Goal: Information Seeking & Learning: Learn about a topic

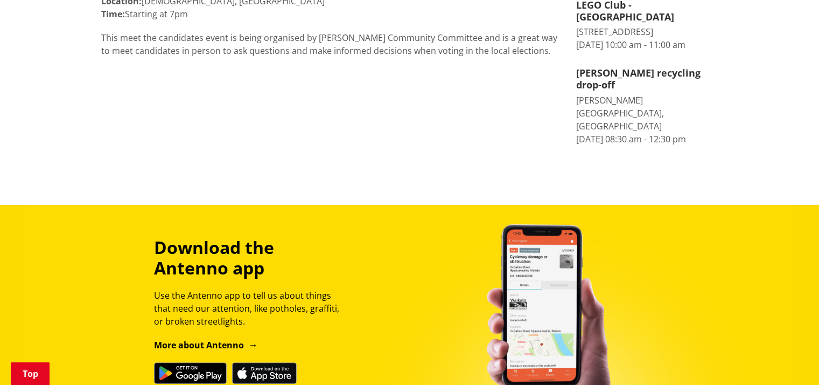
scroll to position [98, 0]
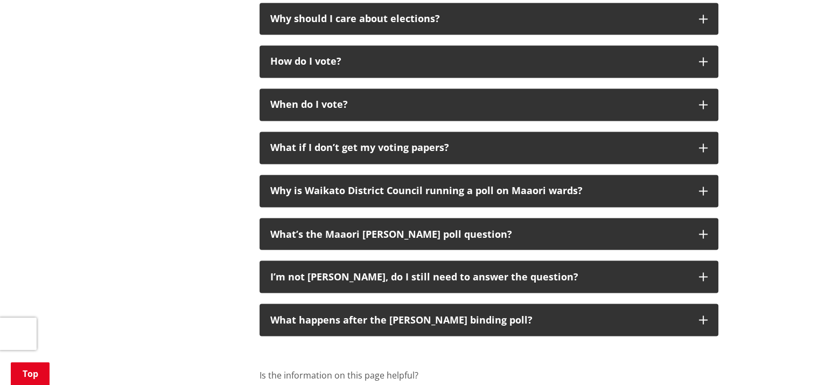
scroll to position [1831, 0]
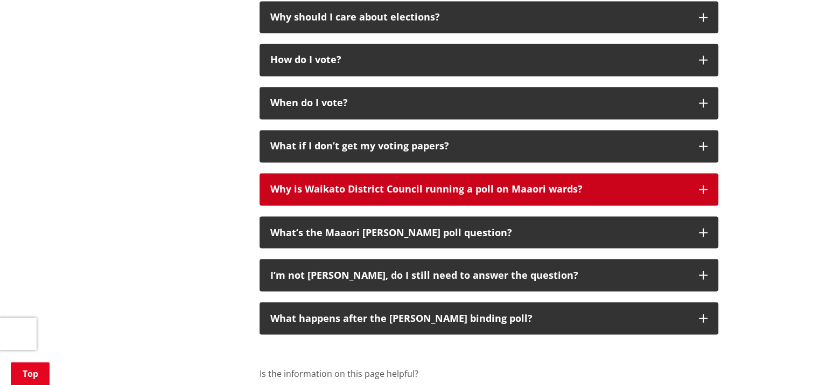
click at [702, 185] on icon "button" at bounding box center [703, 189] width 9 height 9
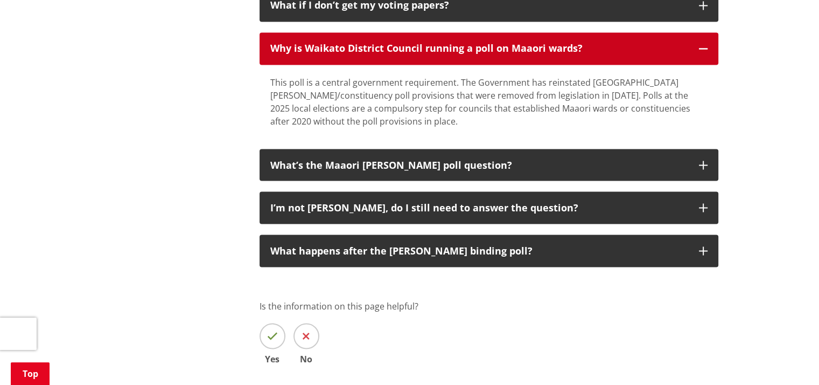
scroll to position [1982, 0]
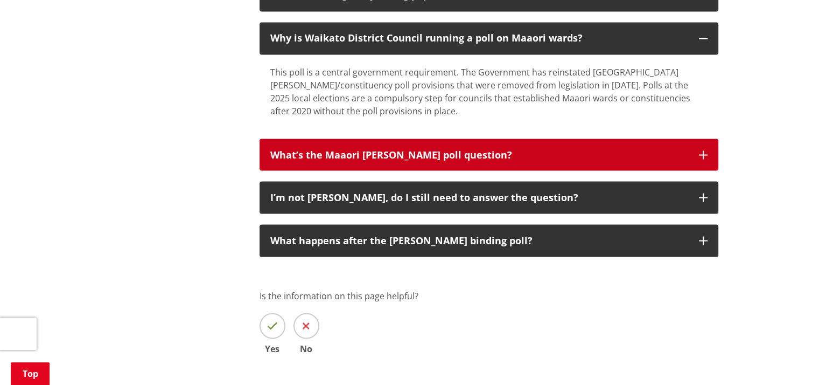
click at [704, 150] on icon "button" at bounding box center [703, 154] width 9 height 9
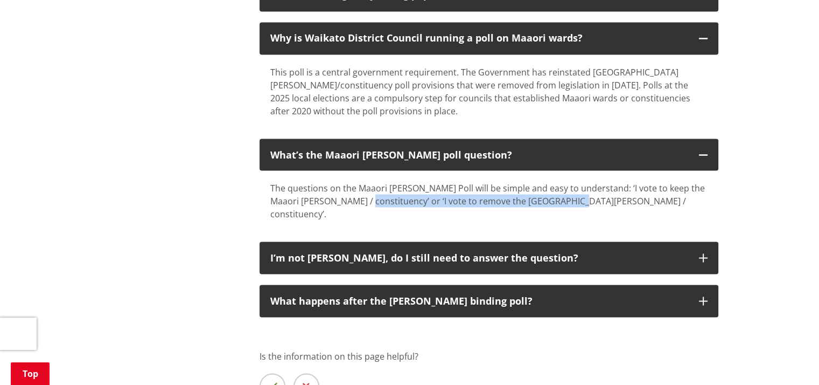
drag, startPoint x: 365, startPoint y: 180, endPoint x: 570, endPoint y: 189, distance: 205.4
click at [570, 189] on div "The questions on the Maaori Ward Poll will be simple and easy to understand: ‘I…" at bounding box center [489, 200] width 459 height 60
copy div "I vote to remove the Maaori ward / constituency’."
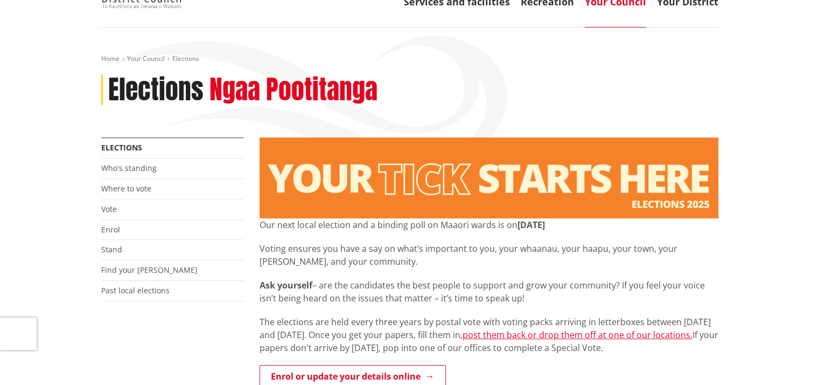
scroll to position [151, 0]
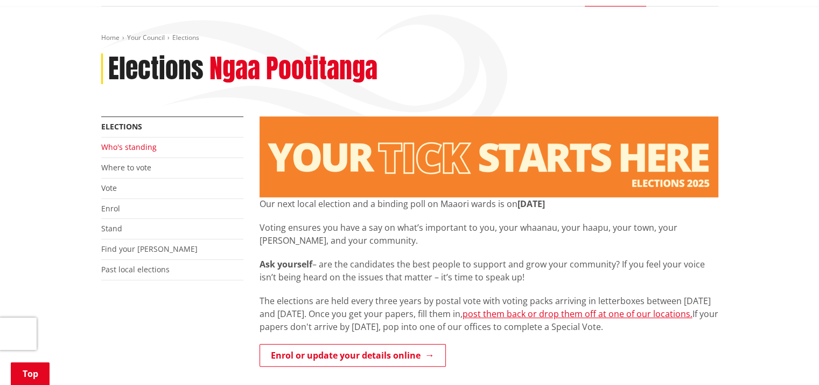
click at [151, 142] on link "Who's standing" at bounding box center [128, 147] width 55 height 10
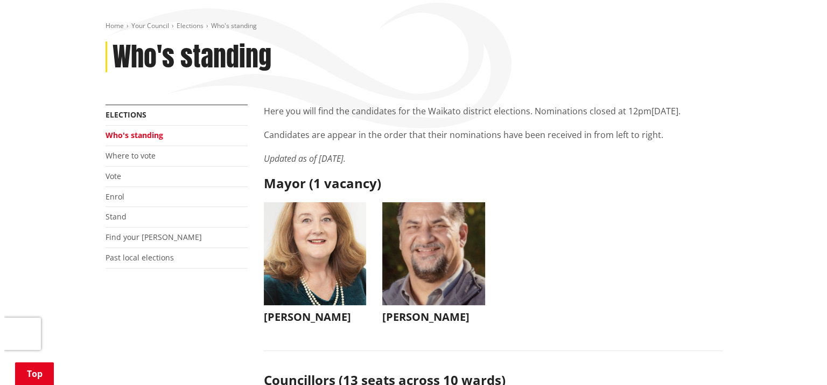
scroll to position [194, 0]
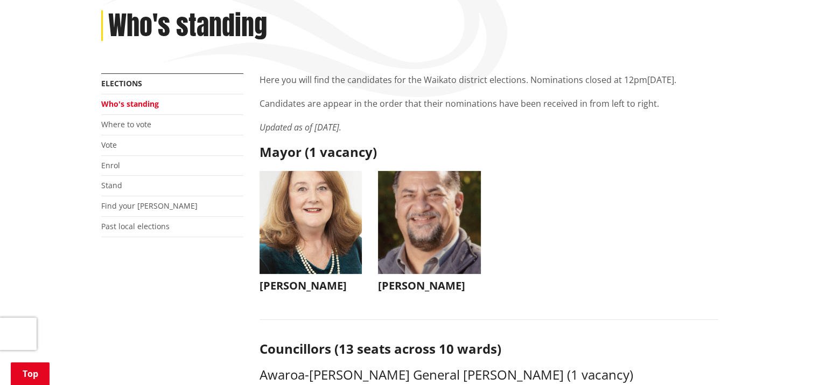
drag, startPoint x: 381, startPoint y: 262, endPoint x: 431, endPoint y: 264, distance: 49.6
click at [431, 279] on h3 "Aksel Bech" at bounding box center [429, 285] width 103 height 13
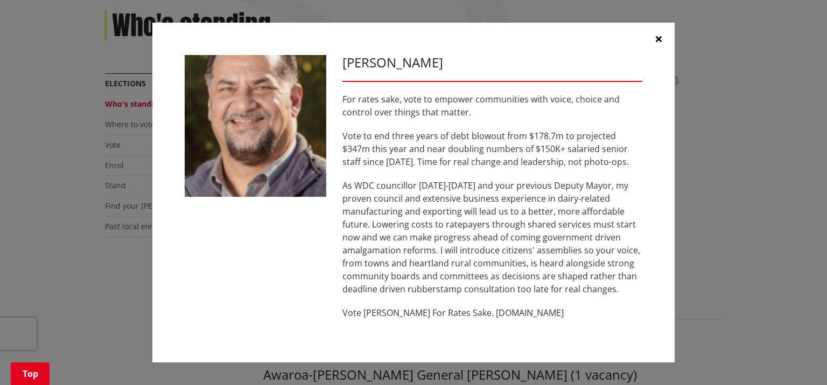
click at [660, 38] on icon "button" at bounding box center [659, 38] width 6 height 9
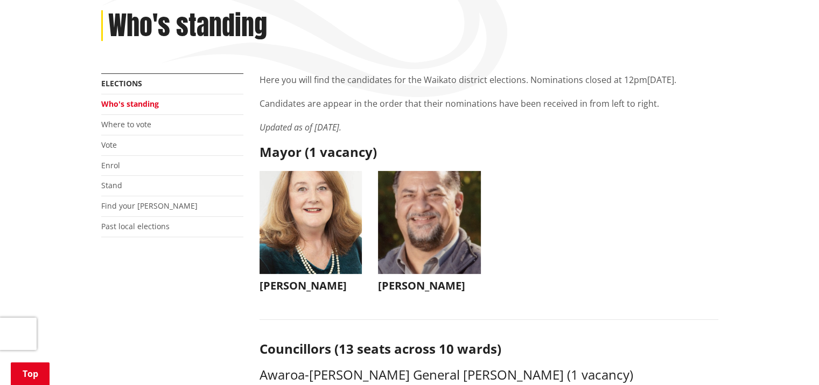
click at [302, 174] on img "button" at bounding box center [311, 222] width 103 height 103
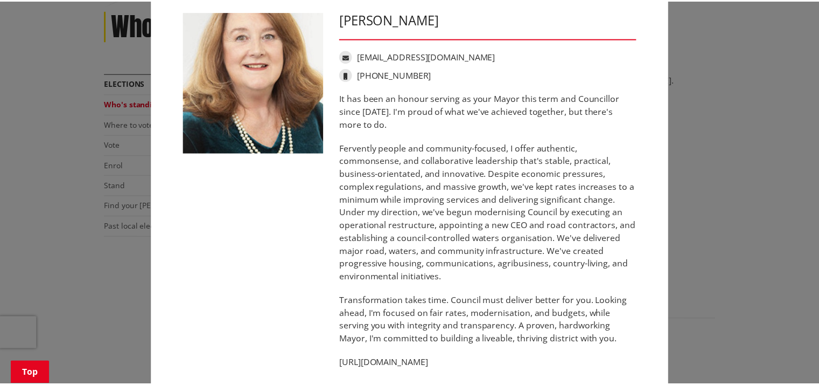
scroll to position [0, 0]
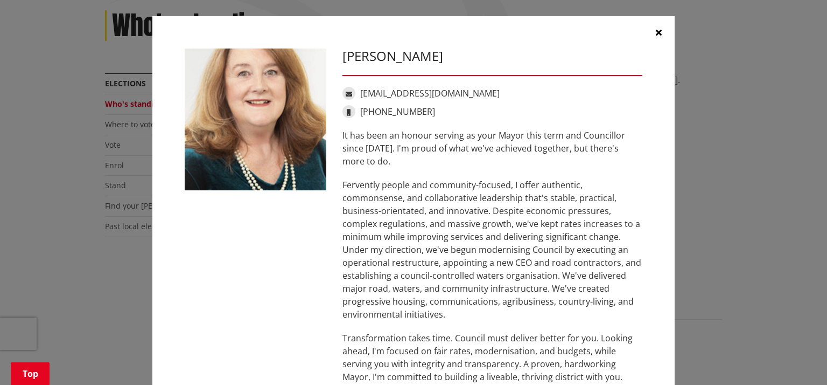
click at [656, 34] on icon "button" at bounding box center [659, 32] width 6 height 9
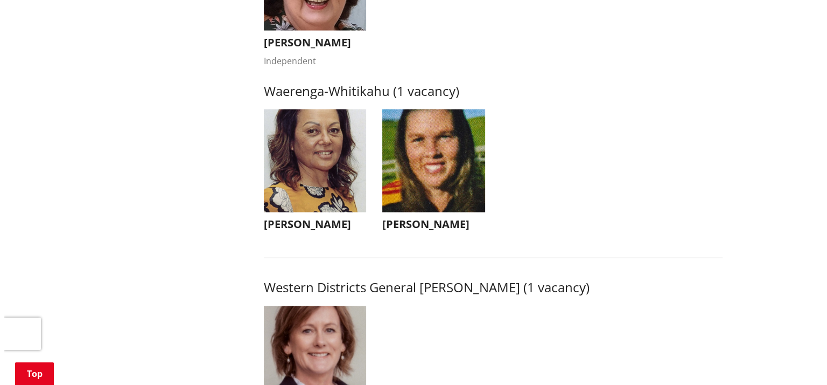
scroll to position [2204, 0]
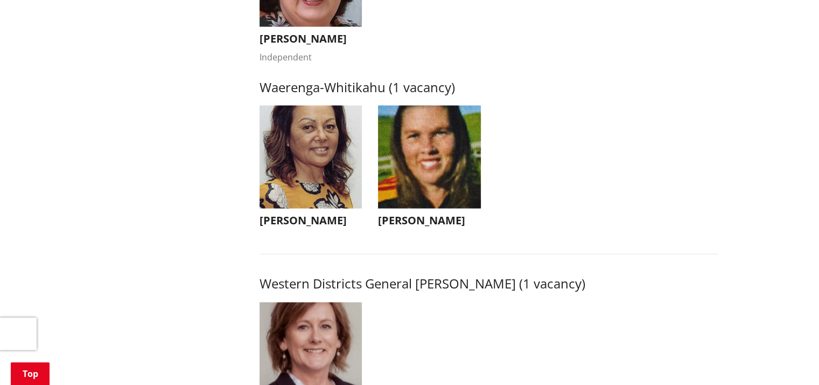
click at [304, 148] on img "button" at bounding box center [311, 157] width 103 height 103
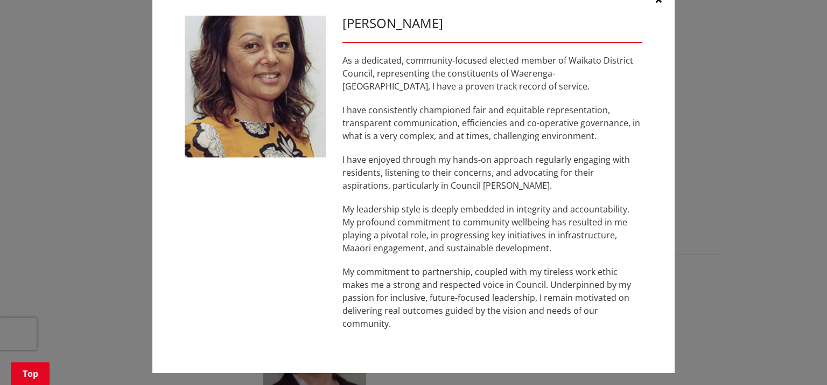
scroll to position [37, 0]
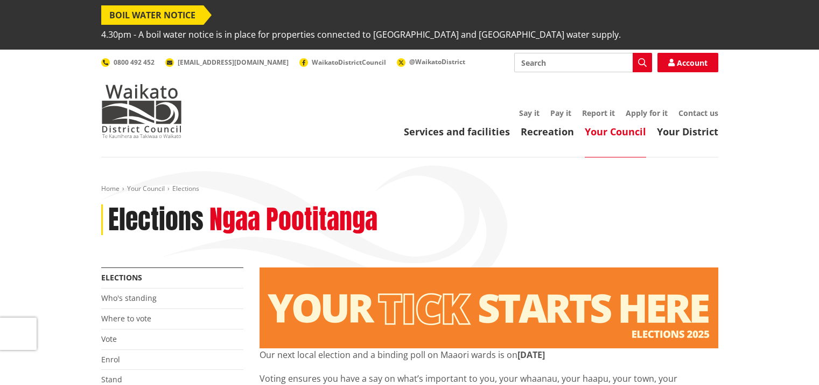
scroll to position [151, 0]
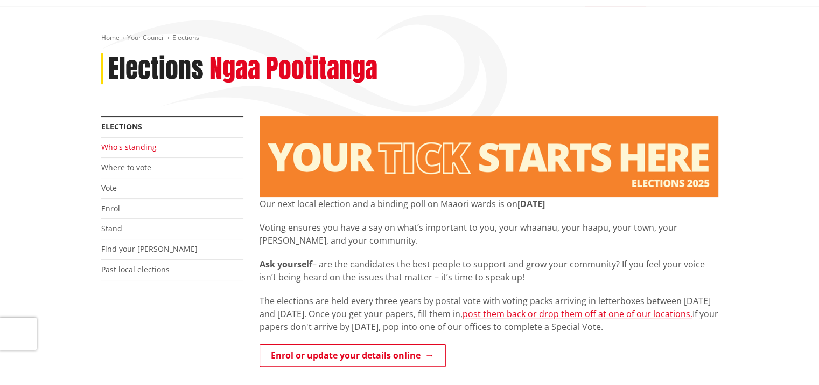
click at [127, 142] on link "Who's standing" at bounding box center [128, 147] width 55 height 10
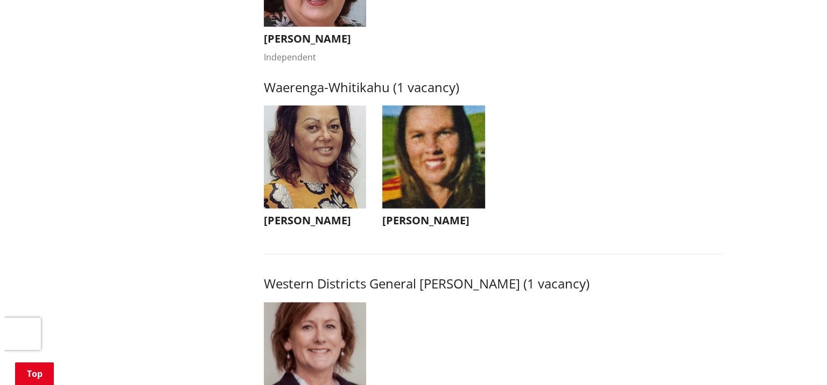
scroll to position [2211, 0]
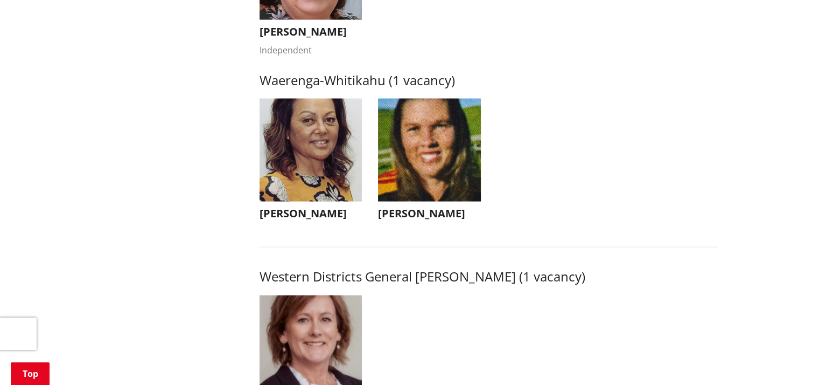
click at [454, 138] on img "button" at bounding box center [429, 150] width 103 height 103
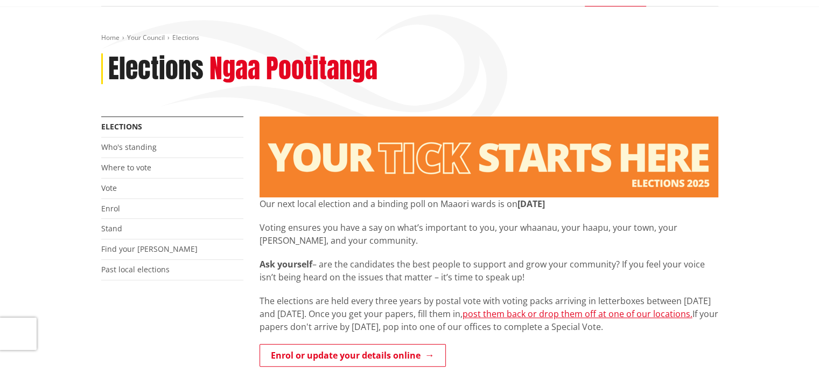
scroll to position [151, 0]
click at [125, 142] on link "Who's standing" at bounding box center [128, 147] width 55 height 10
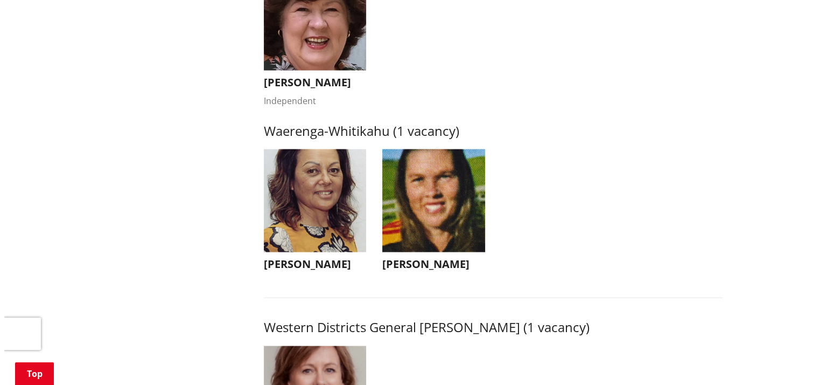
scroll to position [2187, 0]
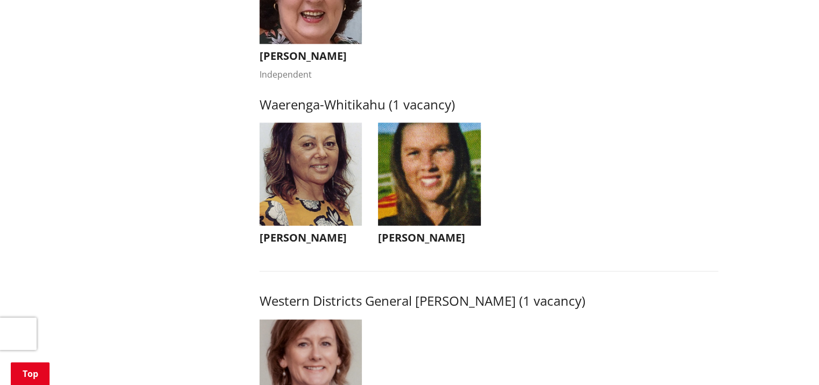
drag, startPoint x: 260, startPoint y: 232, endPoint x: 352, endPoint y: 234, distance: 91.6
click at [352, 234] on h3 "Marlene Raumati" at bounding box center [311, 237] width 103 height 13
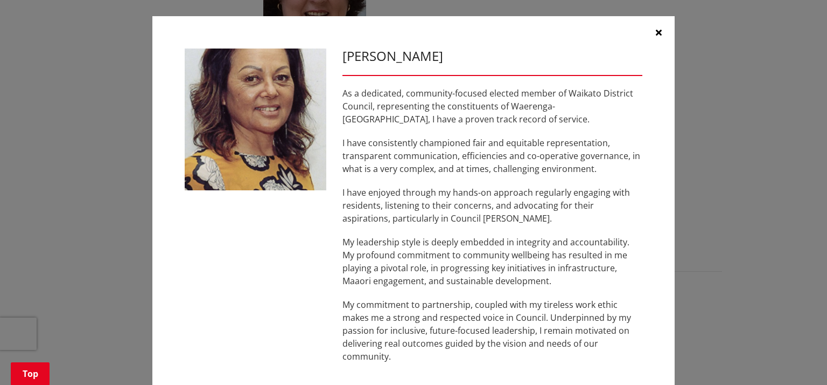
drag, startPoint x: 338, startPoint y: 55, endPoint x: 458, endPoint y: 55, distance: 120.1
click at [458, 55] on h3 "Marlene Raumati" at bounding box center [493, 56] width 300 height 16
copy h3 "Marlene Raumati"
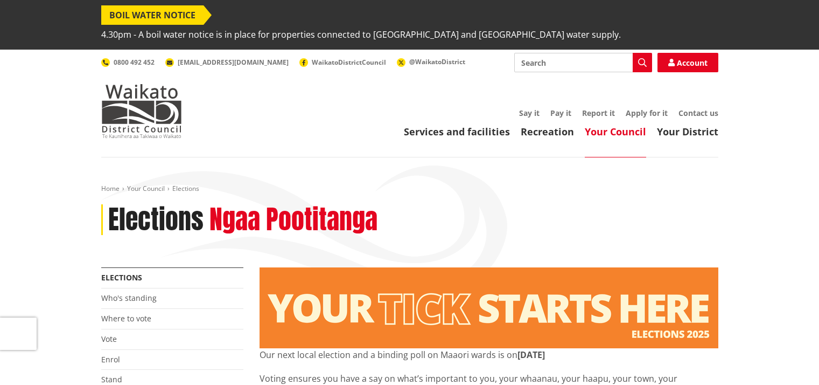
scroll to position [151, 0]
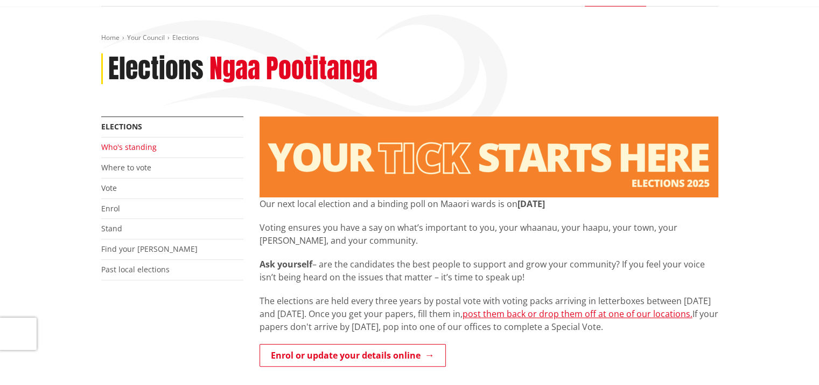
click at [110, 142] on link "Who's standing" at bounding box center [128, 147] width 55 height 10
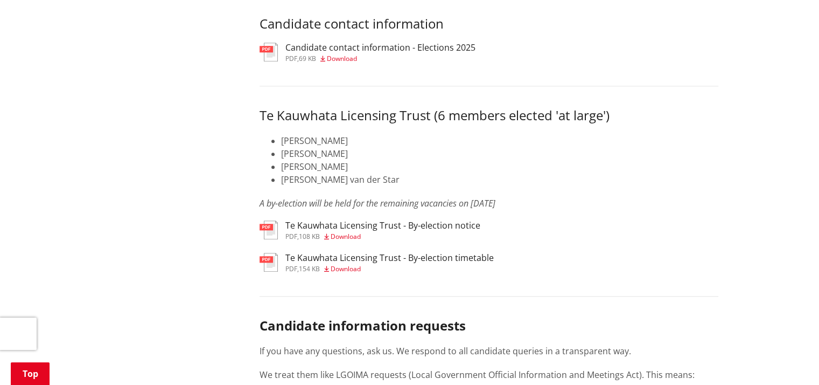
scroll to position [5307, 0]
click at [360, 227] on h3 "Te Kauwhata Licensing Trust - By-election notice" at bounding box center [382, 224] width 195 height 10
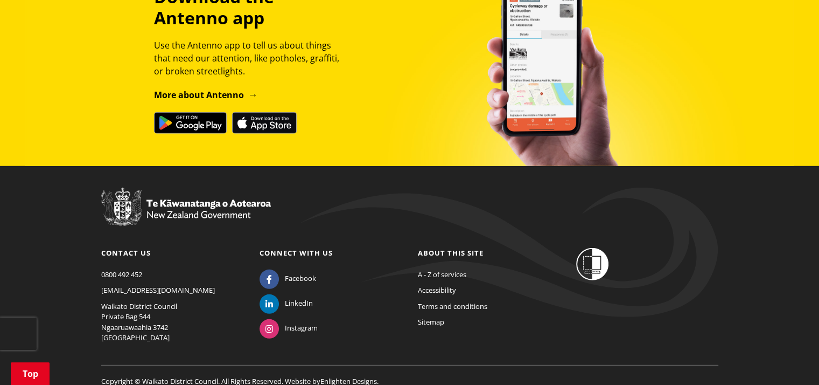
scroll to position [7038, 0]
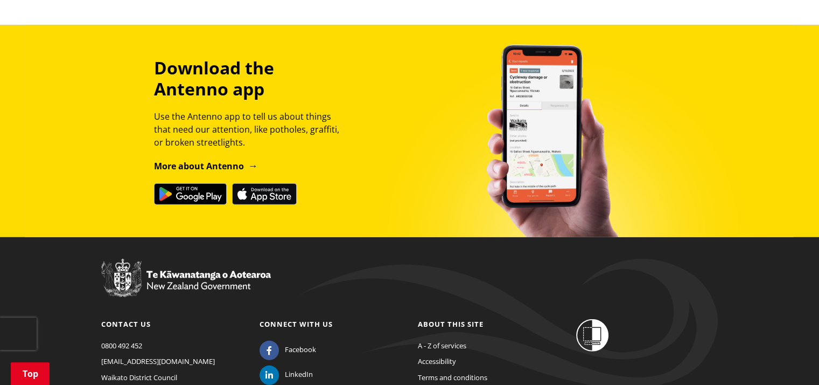
click at [195, 193] on img at bounding box center [190, 194] width 73 height 22
